Goal: Task Accomplishment & Management: Manage account settings

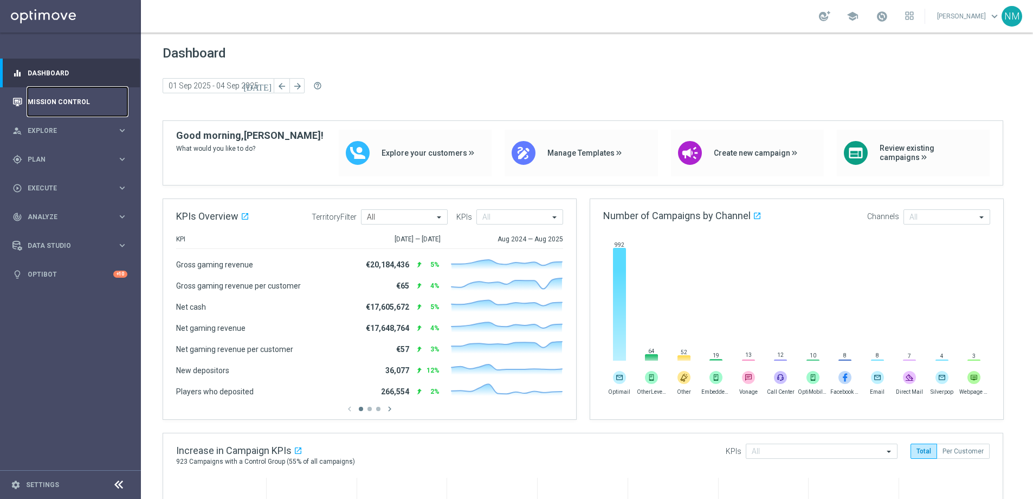
drag, startPoint x: 48, startPoint y: 105, endPoint x: 56, endPoint y: 106, distance: 7.6
click at [48, 105] on link "Mission Control" at bounding box center [78, 101] width 100 height 29
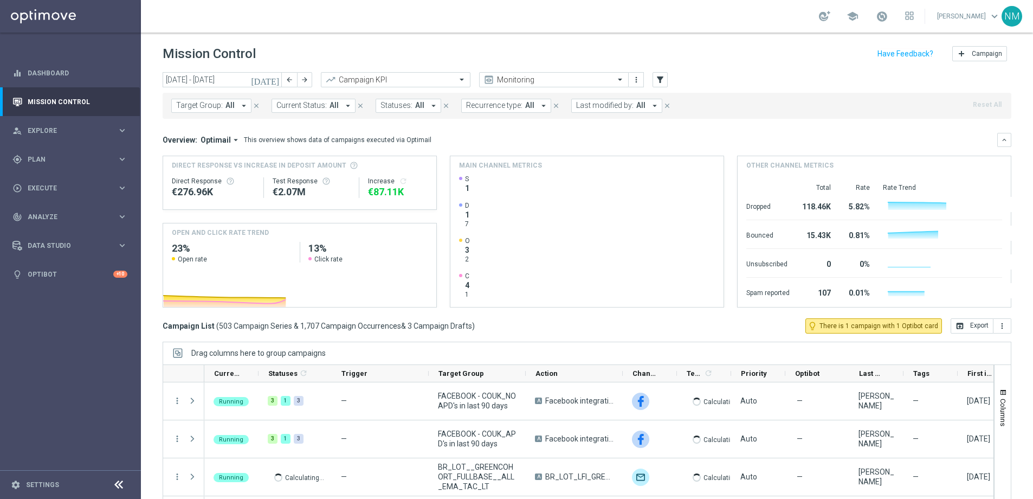
click at [242, 105] on icon "arrow_drop_down" at bounding box center [244, 106] width 10 height 10
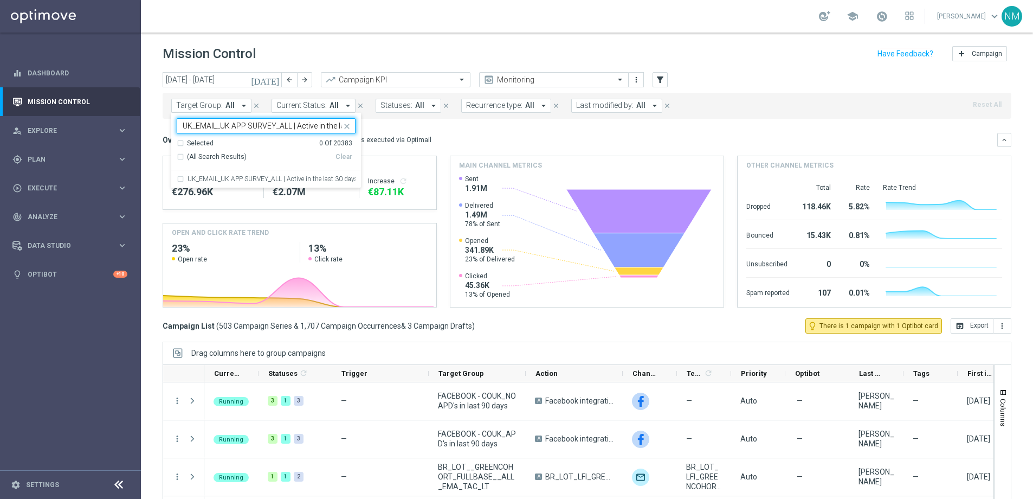
scroll to position [0, 38]
click at [268, 172] on div "UK_EMAIL_UK APP SURVEY_ALL | Active in the last 30 days" at bounding box center [266, 178] width 179 height 17
type input "UK_EMAIL_UK APP SURVEY_ALL | Active in the last 30 days"
click at [493, 139] on div "Overview: Optimail arrow_drop_down This overview shows data of campaigns execut…" at bounding box center [580, 140] width 834 height 10
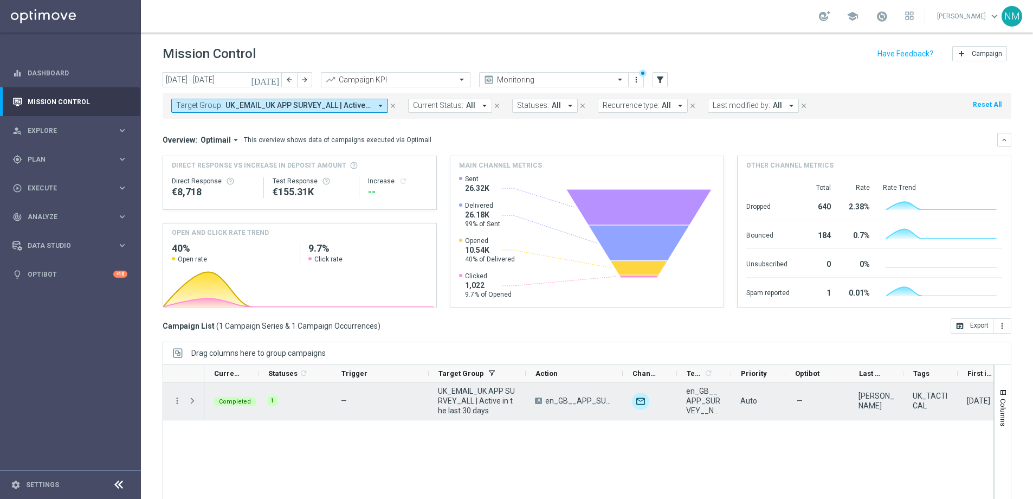
click at [190, 403] on span at bounding box center [192, 400] width 10 height 9
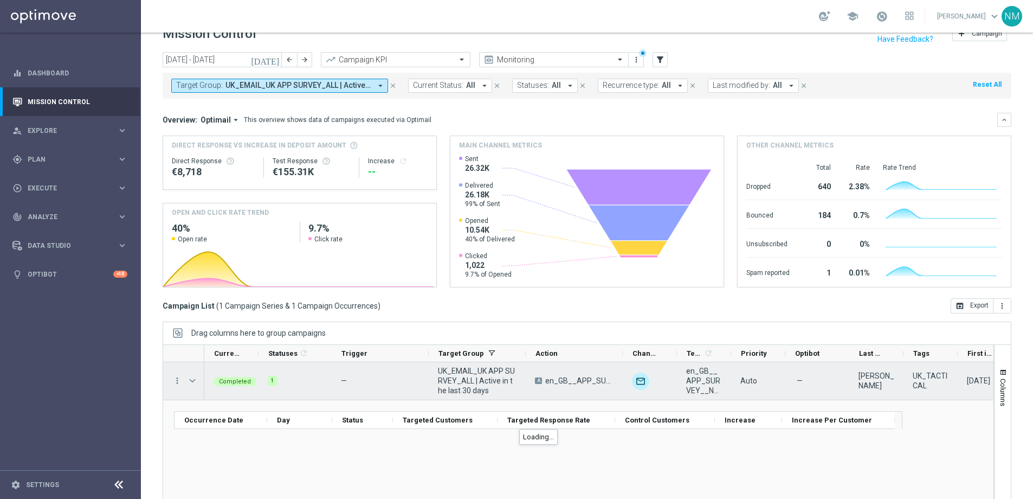
scroll to position [43, 0]
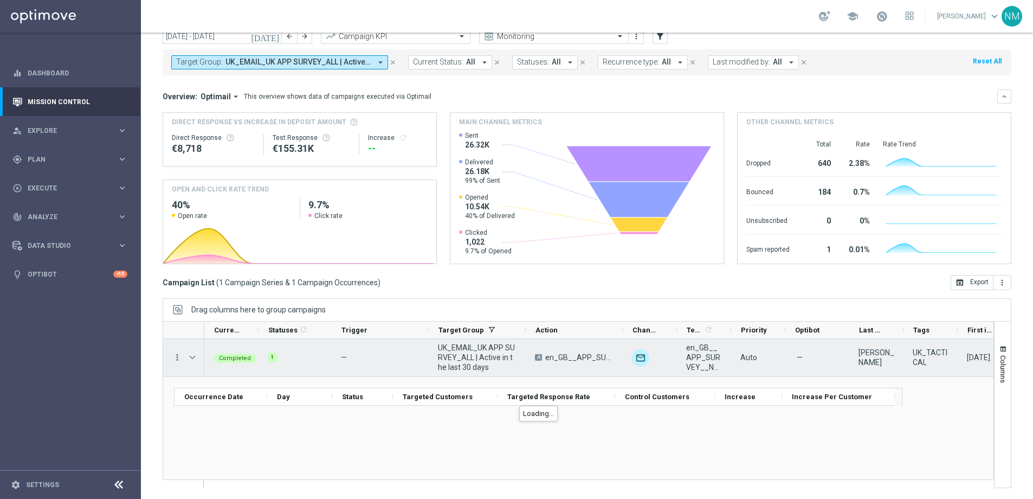
click at [174, 358] on icon "more_vert" at bounding box center [177, 357] width 10 height 10
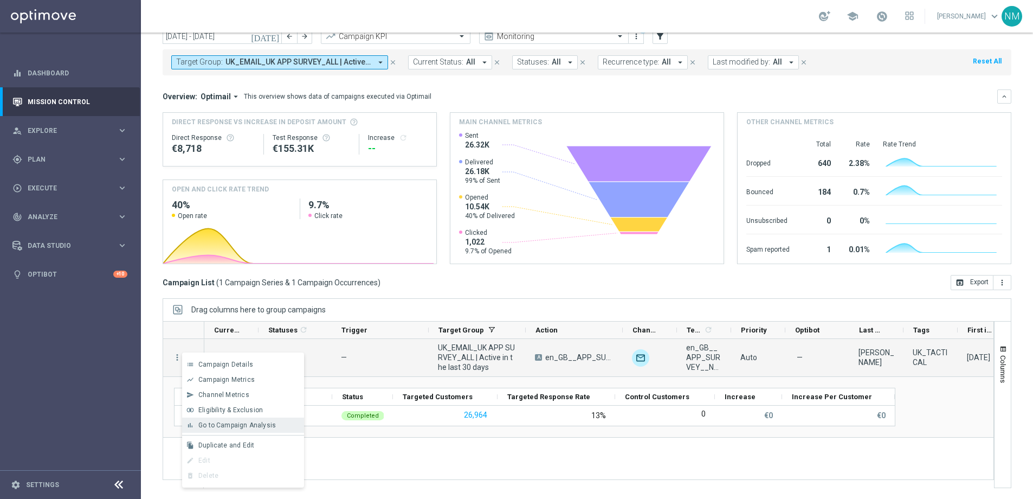
click at [211, 422] on span "Go to Campaign Analysis" at bounding box center [236, 425] width 77 height 8
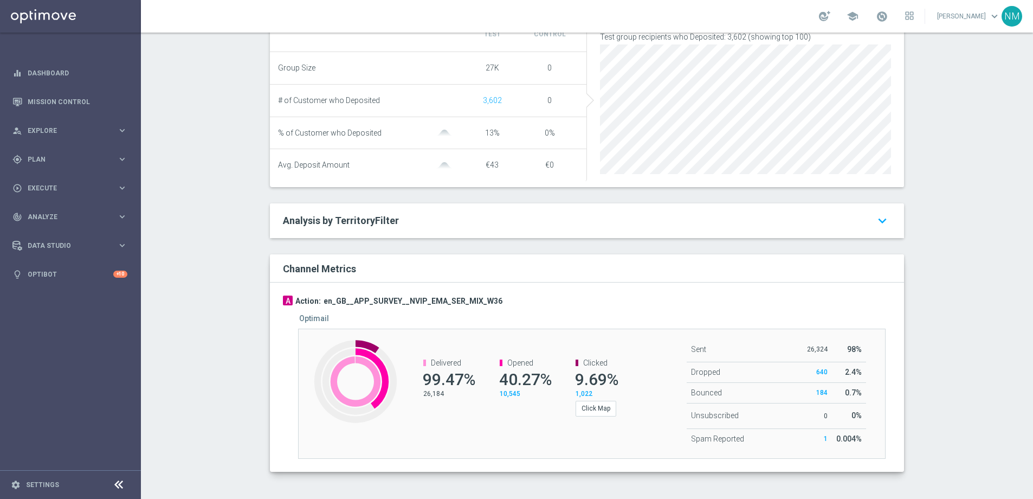
scroll to position [450, 0]
click at [502, 395] on span "10,545" at bounding box center [510, 394] width 21 height 8
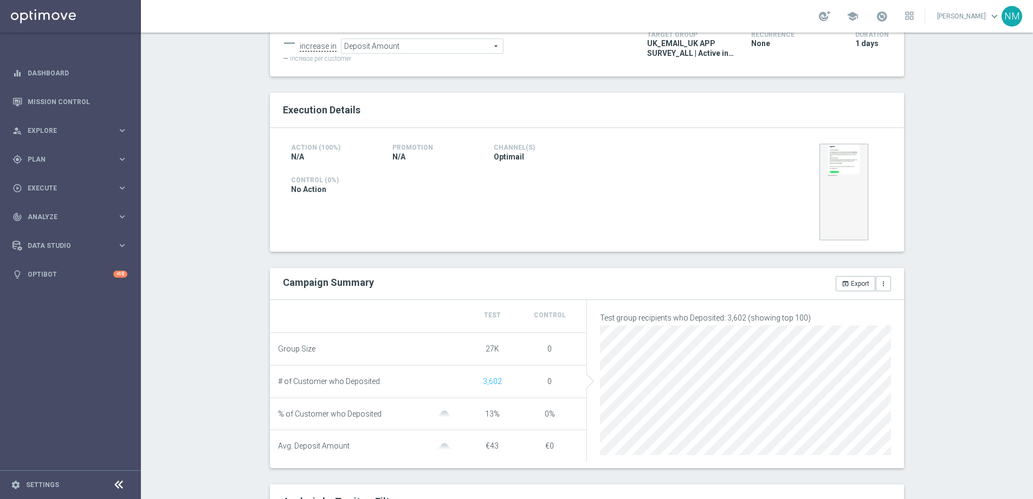
scroll to position [0, 0]
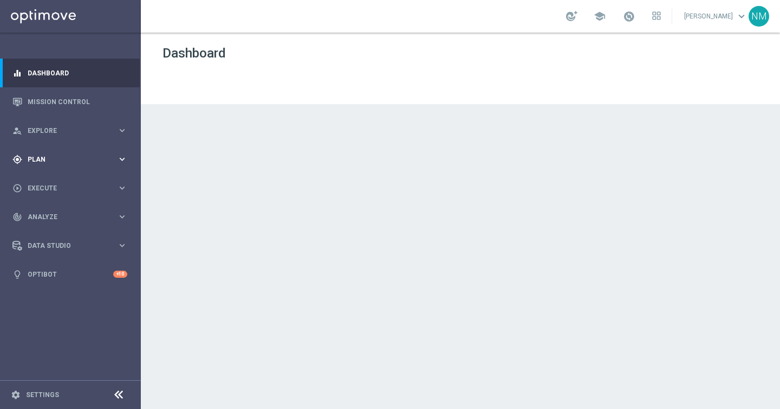
click at [60, 153] on div "gps_fixed Plan keyboard_arrow_right" at bounding box center [70, 159] width 140 height 29
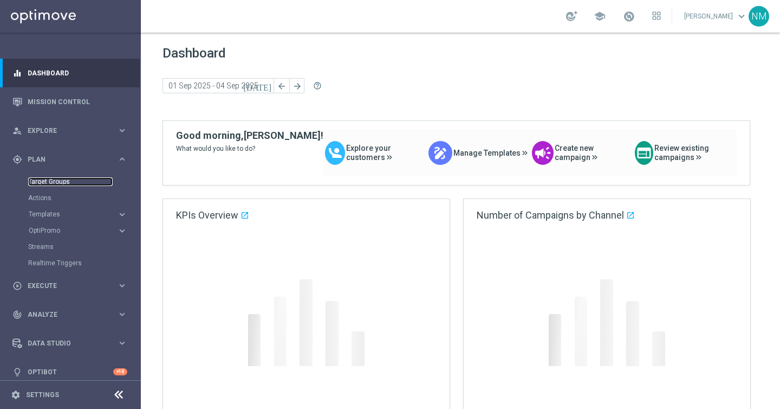
click at [66, 180] on link "Target Groups" at bounding box center [70, 181] width 85 height 9
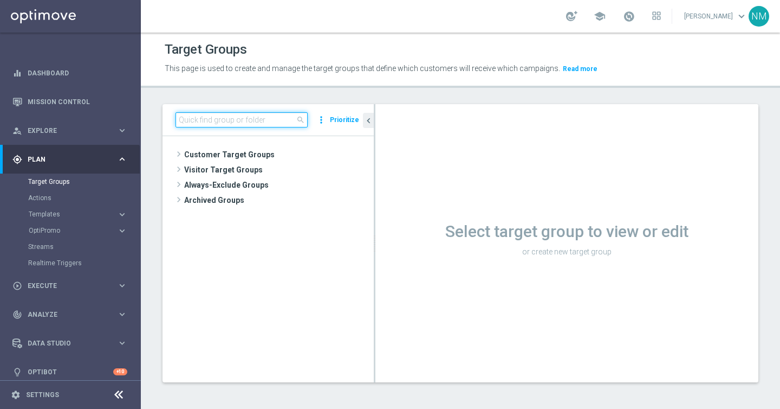
click at [231, 117] on input at bounding box center [242, 119] width 132 height 15
paste input "UK_CASINO_RICHINBOX | NOT ON APP YET"
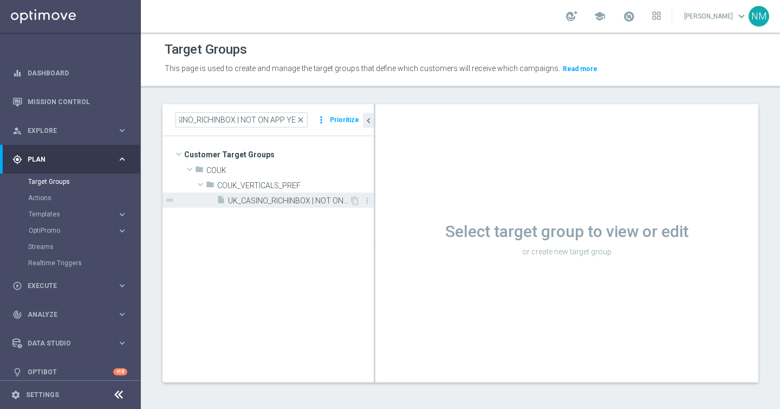
click at [275, 202] on span "UK_CASINO_RICHINBOX | NOT ON APP YET" at bounding box center [288, 200] width 121 height 9
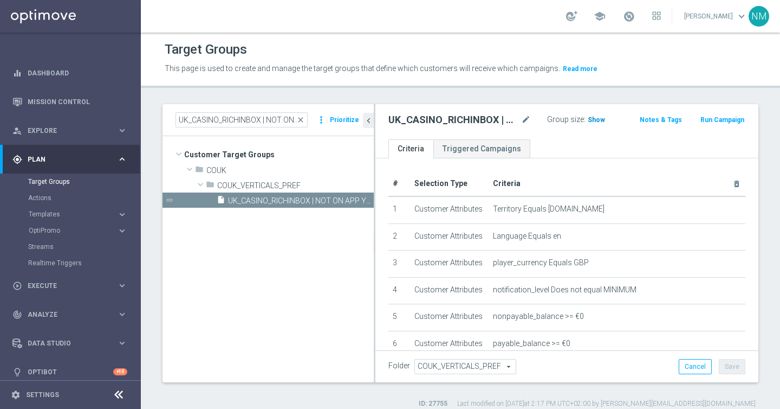
click at [590, 119] on span "Show" at bounding box center [596, 120] width 17 height 8
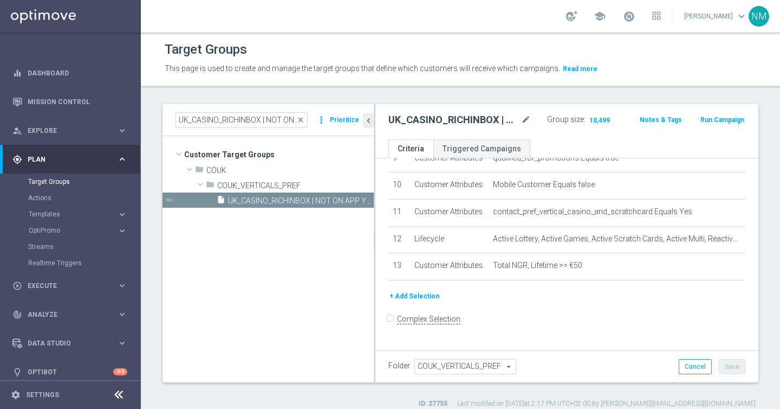
scroll to position [322, 0]
click at [256, 125] on input "UK_CASINO_RICHINBOX | NOT ON APP YET" at bounding box center [242, 119] width 132 height 15
paste input "EMAIL"
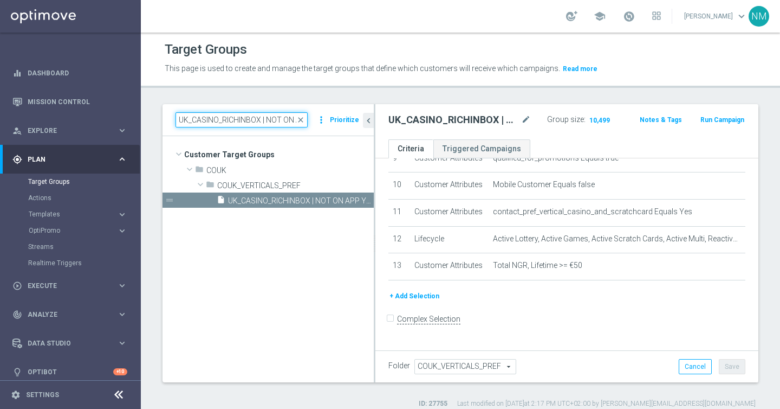
type input "UK_CASINO_EMAIL | NOT ON APP YET"
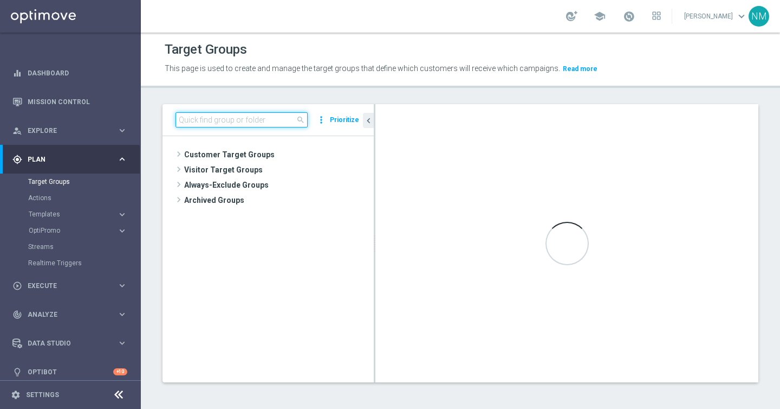
click at [205, 119] on input at bounding box center [242, 119] width 132 height 15
paste input "UK_CASINO_EMAIL | NOT ON APP YET"
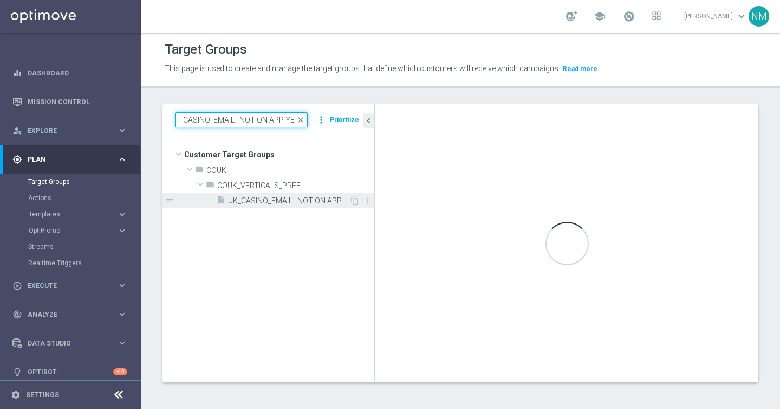
type input "UK_CASINO_EMAIL | NOT ON APP YET"
click at [303, 207] on div "insert_drive_file UK_CASINO_EMAIL | NOT ON APP YET" at bounding box center [283, 199] width 133 height 15
click at [297, 193] on div "insert_drive_file UK_CASINO_EMAIL | NOT ON APP YET" at bounding box center [283, 199] width 133 height 15
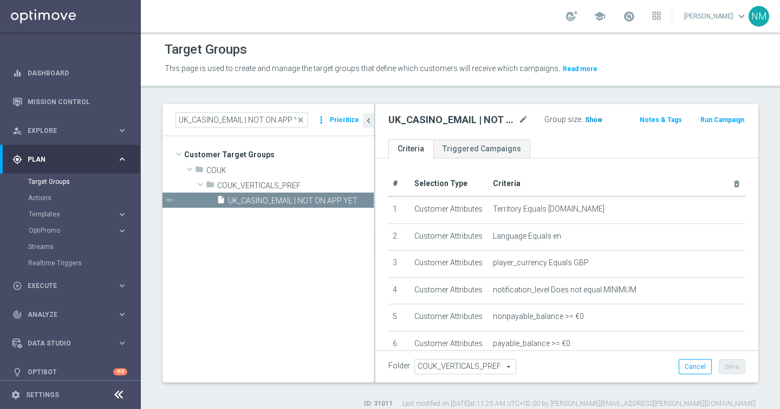
click at [585, 116] on span "Show" at bounding box center [593, 120] width 17 height 8
